Goal: Task Accomplishment & Management: Use online tool/utility

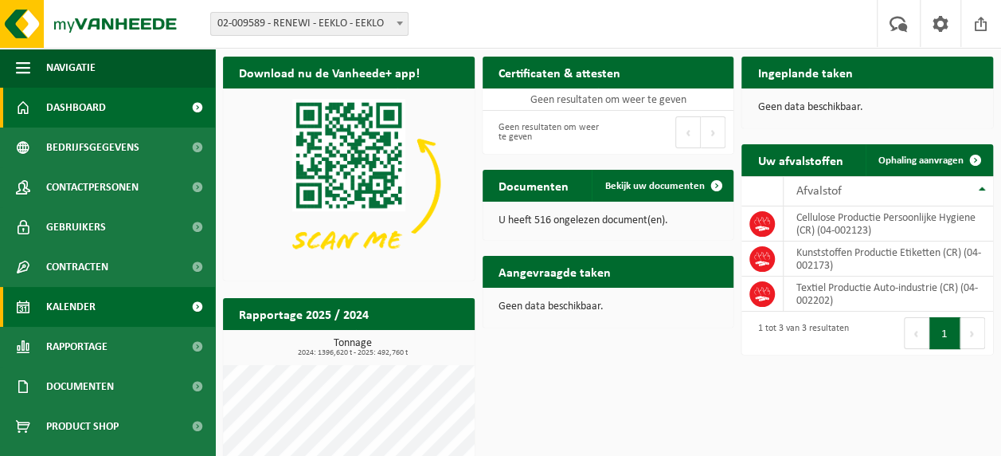
scroll to position [30, 0]
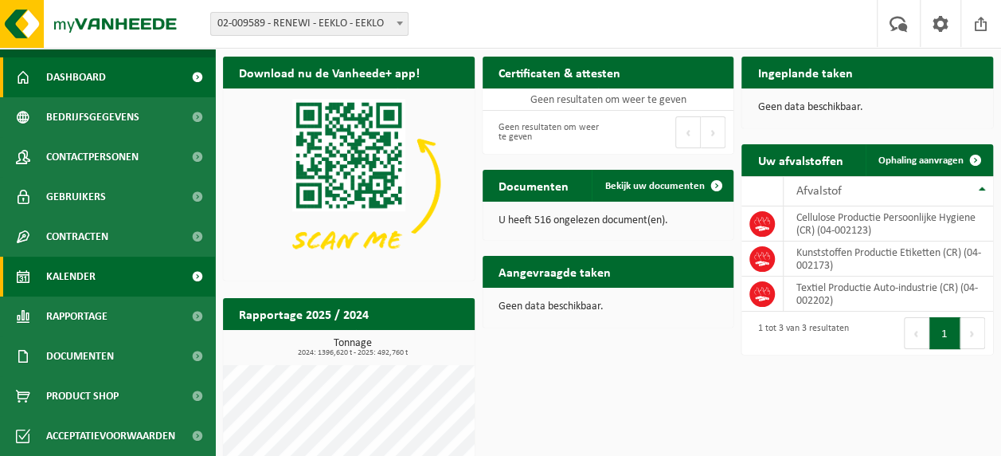
click at [69, 277] on span "Kalender" at bounding box center [70, 277] width 49 height 40
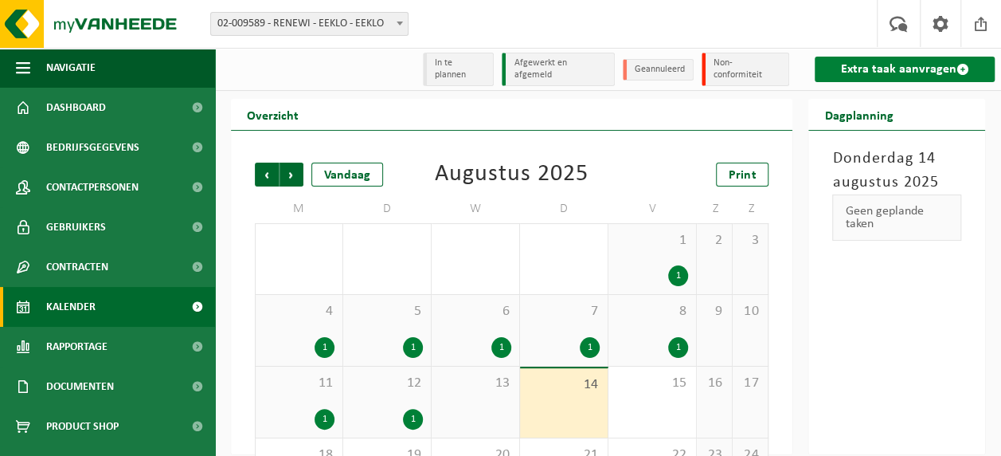
click at [835, 78] on link "Extra taak aanvragen" at bounding box center [905, 69] width 180 height 25
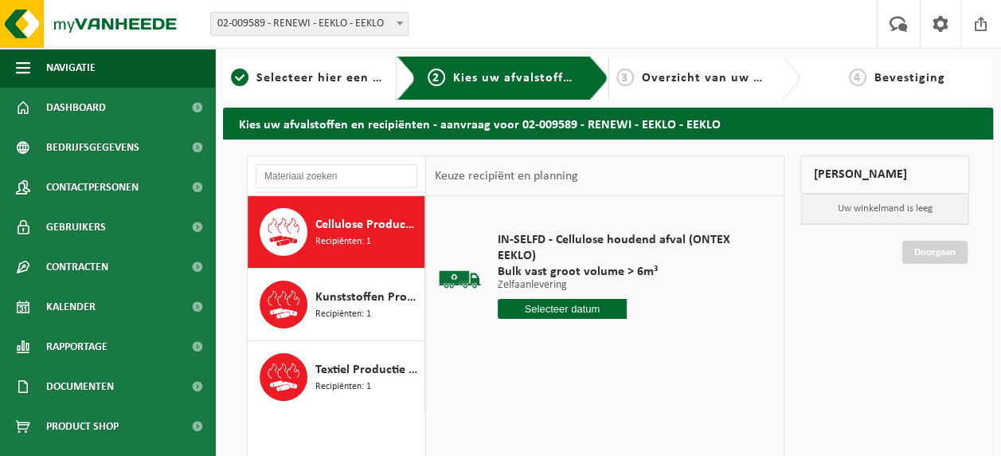
click at [551, 308] on input "text" at bounding box center [562, 309] width 129 height 20
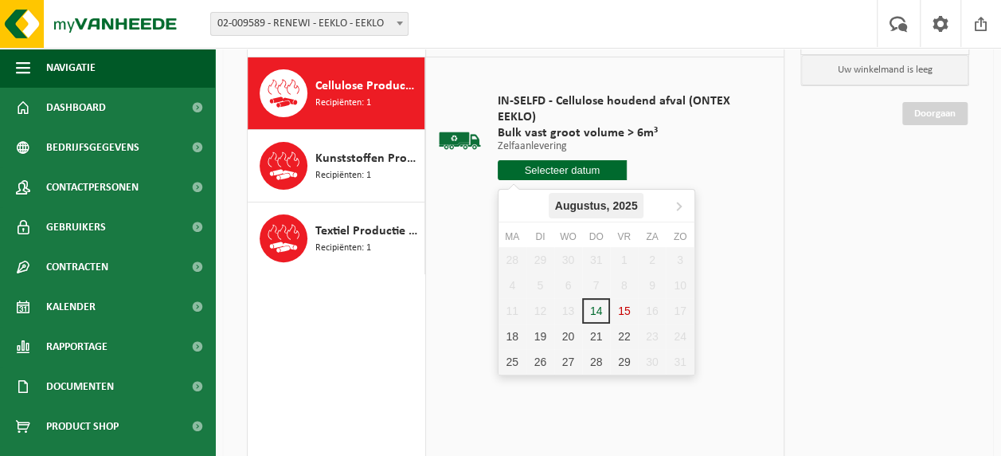
scroll to position [139, 0]
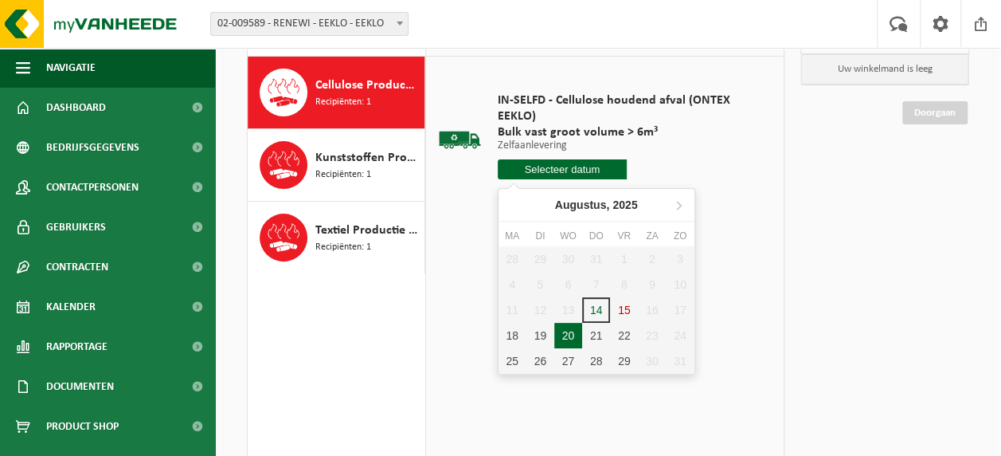
click at [578, 338] on div "20" at bounding box center [569, 335] width 28 height 25
type input "Van 2025-08-20"
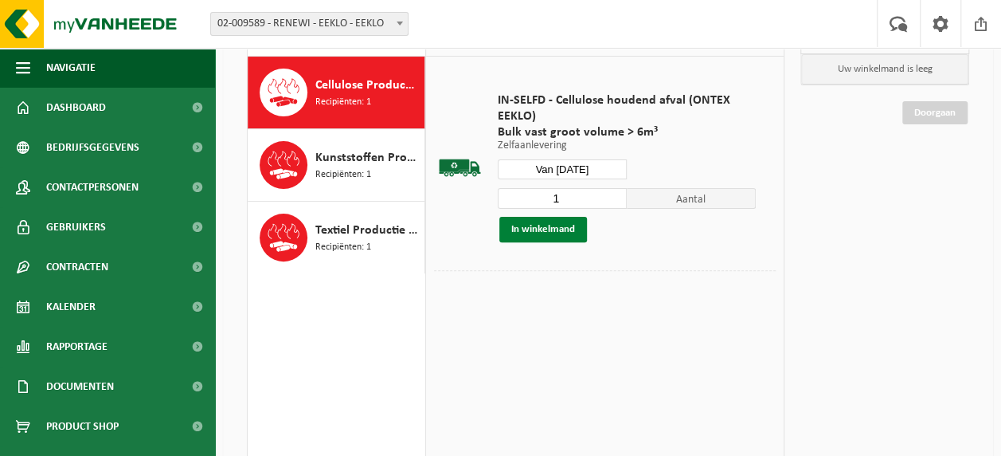
click at [530, 230] on button "In winkelmand" at bounding box center [544, 229] width 88 height 25
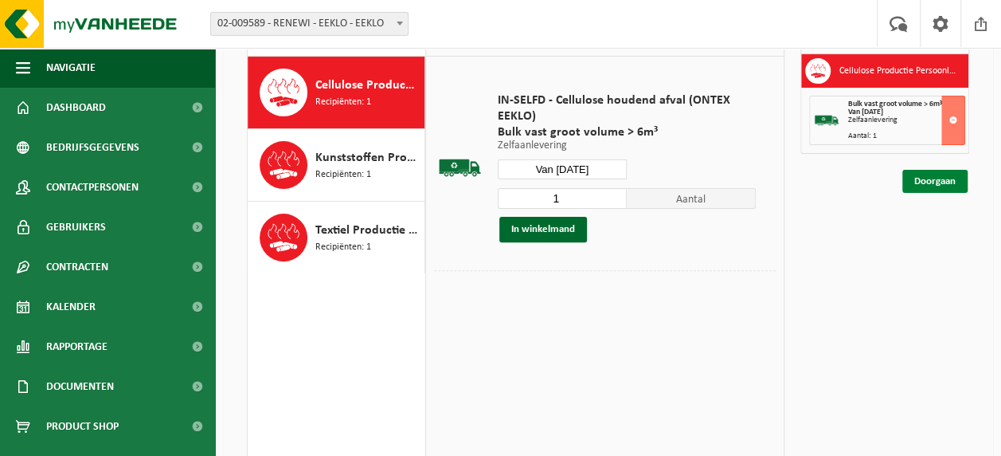
click at [949, 172] on link "Doorgaan" at bounding box center [935, 181] width 65 height 23
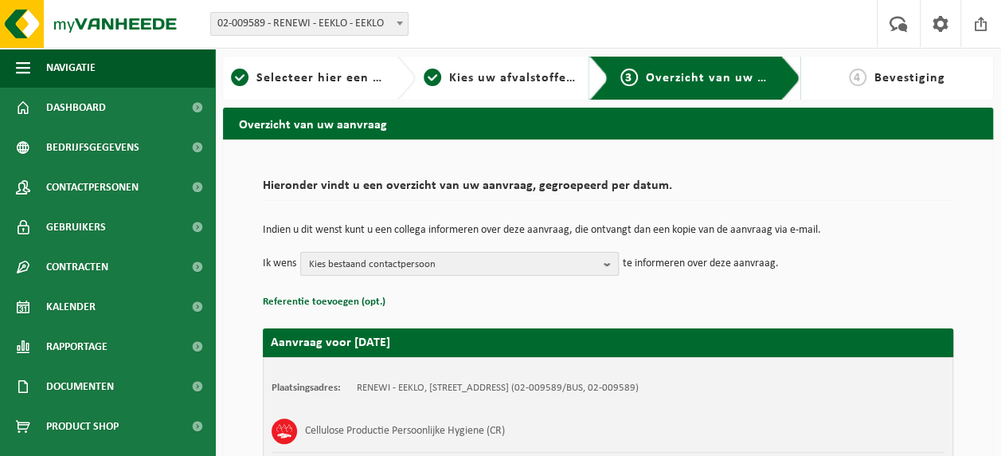
click at [605, 261] on b "button" at bounding box center [611, 264] width 14 height 22
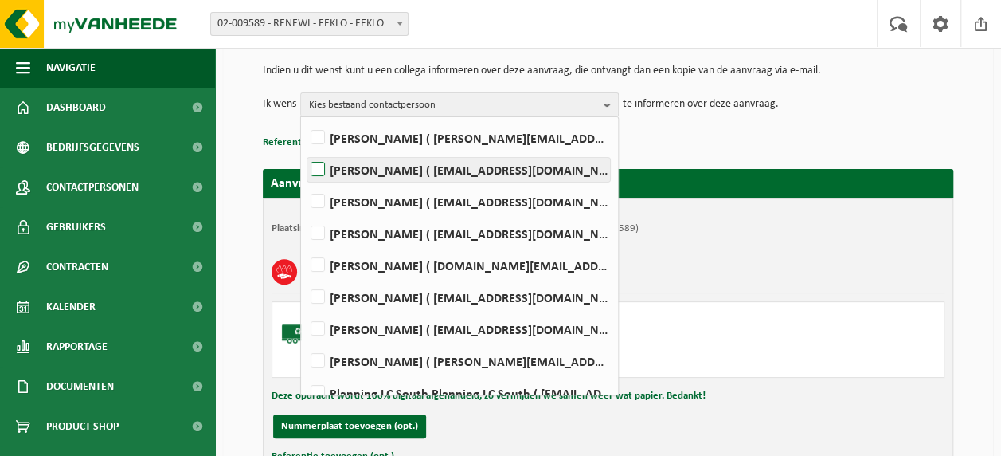
scroll to position [80, 0]
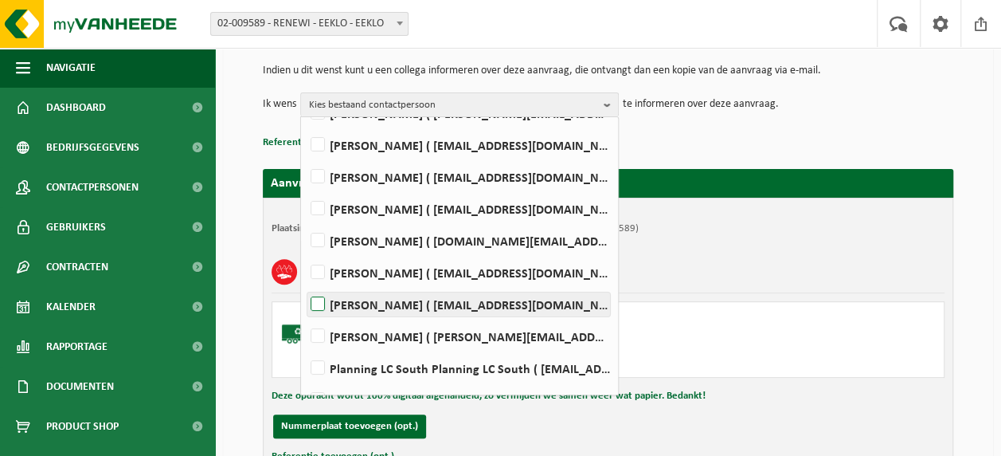
click at [381, 308] on label "BIRGIT HEEMSKERK ( administratie.eeklo@renewi.com )" at bounding box center [459, 304] width 303 height 24
click at [305, 284] on input "BIRGIT HEEMSKERK ( administratie.eeklo@renewi.com )" at bounding box center [304, 284] width 1 height 1
checkbox input "true"
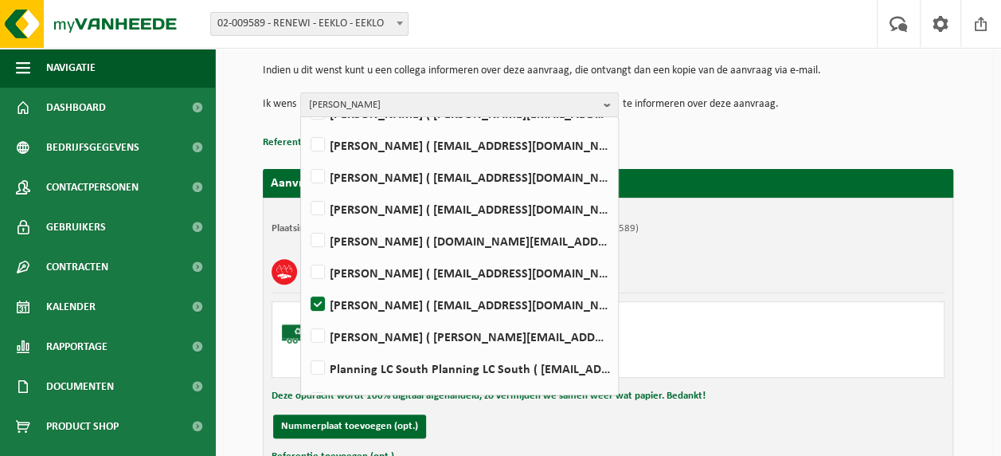
click at [679, 186] on h2 "Aanvraag voor 2025-08-20" at bounding box center [608, 183] width 691 height 29
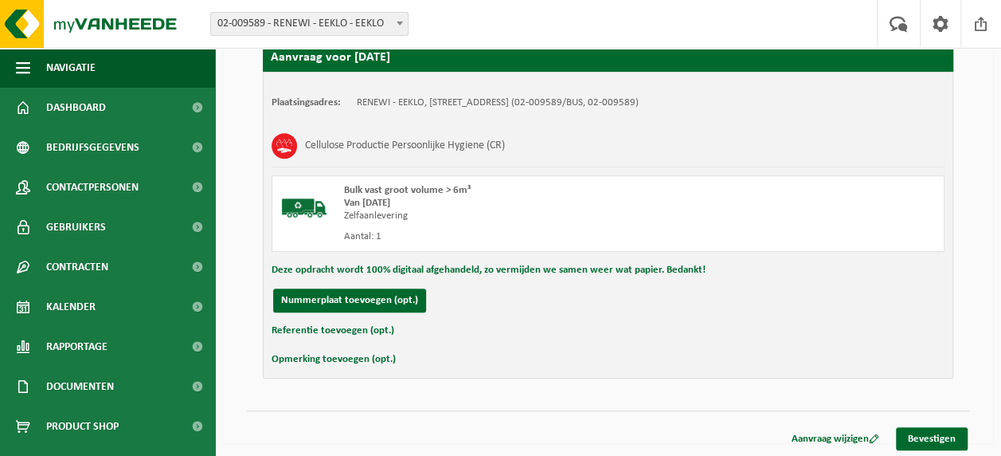
scroll to position [286, 0]
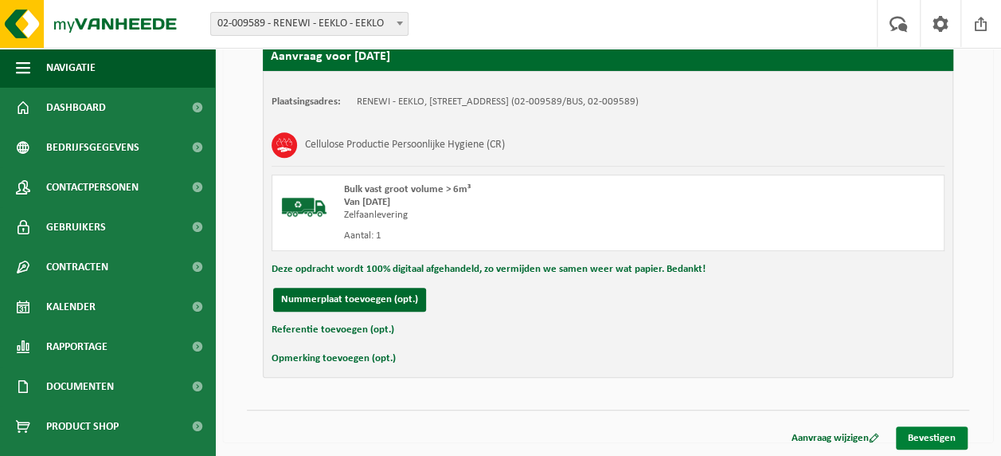
click at [930, 431] on link "Bevestigen" at bounding box center [932, 437] width 72 height 23
